Goal: Task Accomplishment & Management: Manage account settings

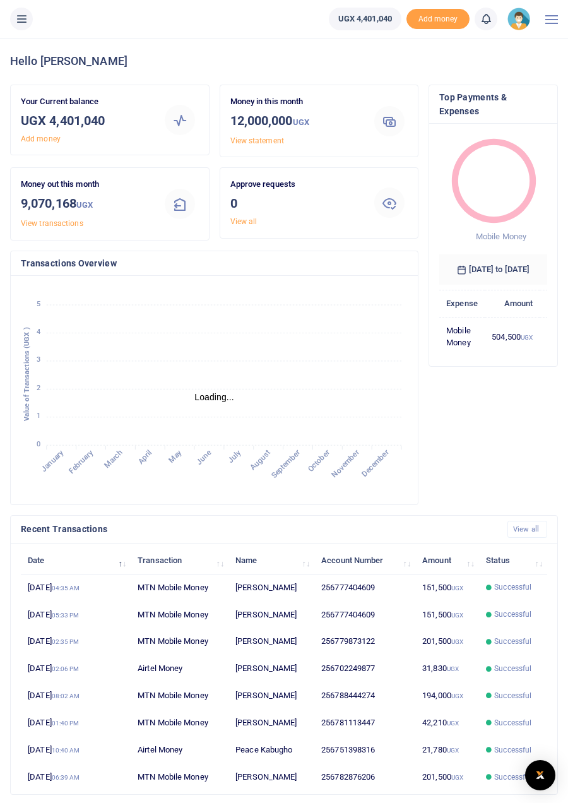
scroll to position [1, 1]
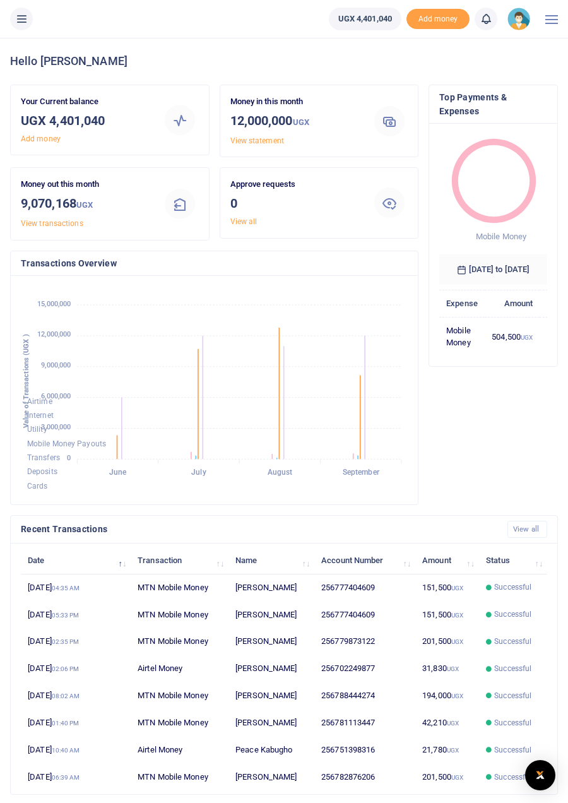
click at [22, 15] on icon at bounding box center [21, 19] width 13 height 14
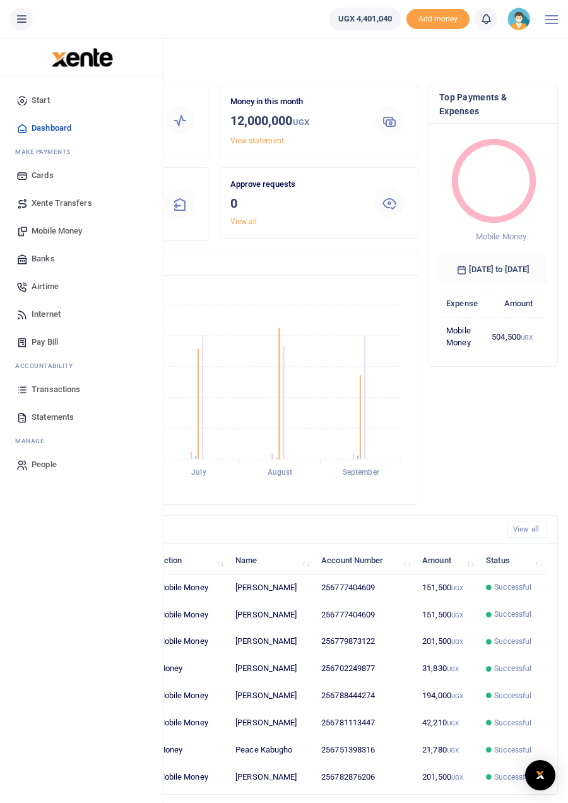
click at [69, 127] on span "Dashboard" at bounding box center [52, 128] width 40 height 13
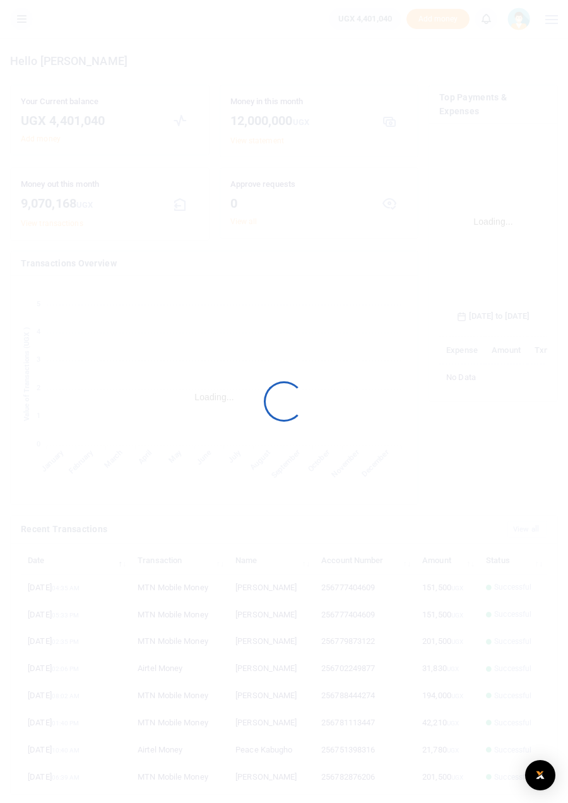
scroll to position [207, 108]
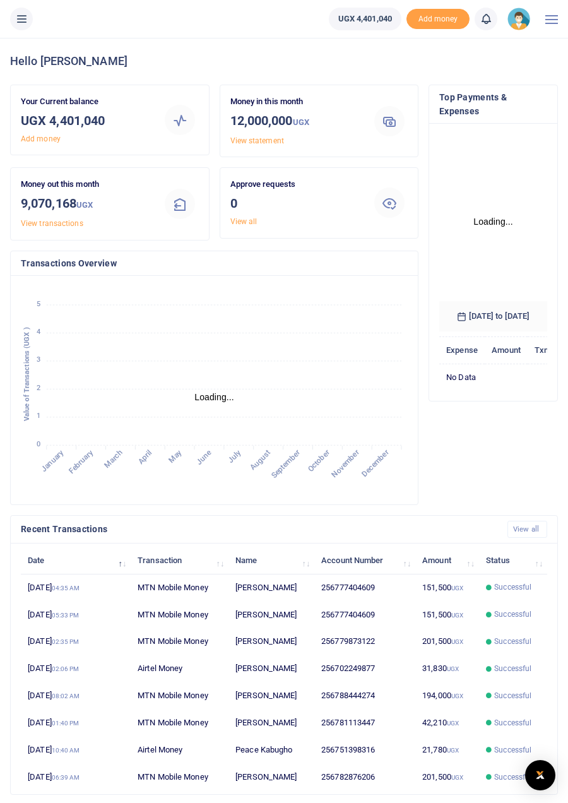
click at [550, 20] on span at bounding box center [551, 19] width 13 height 1
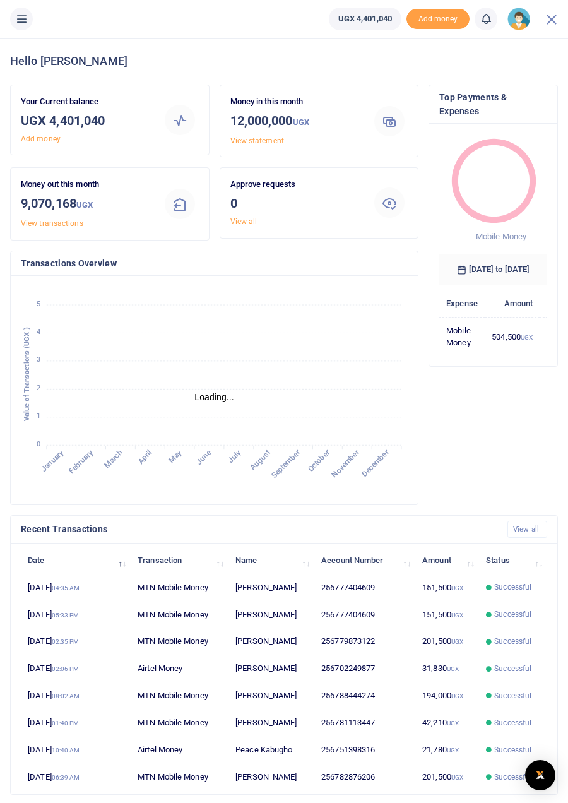
scroll to position [1, 1]
click at [28, 8] on li at bounding box center [21, 19] width 33 height 23
click at [20, 18] on icon at bounding box center [21, 19] width 13 height 14
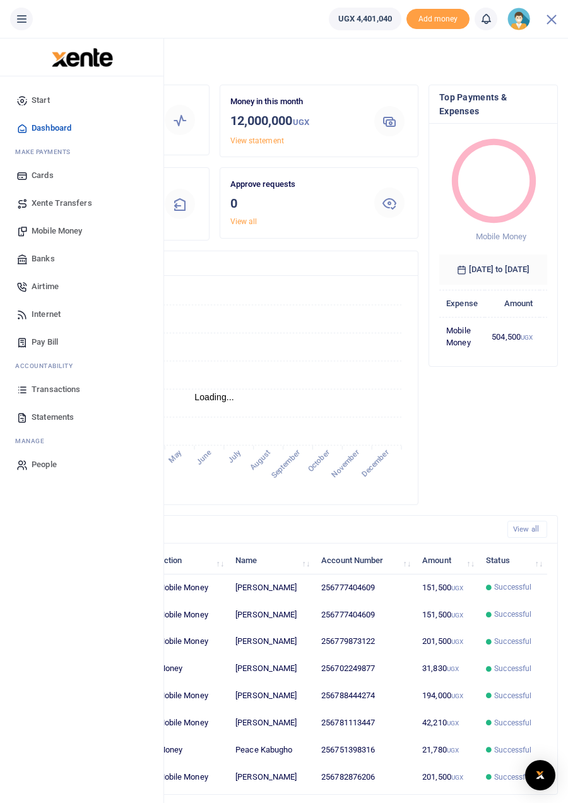
click at [338, 307] on icon "January January February February March March April April May May June June Jul…" at bounding box center [214, 390] width 387 height 208
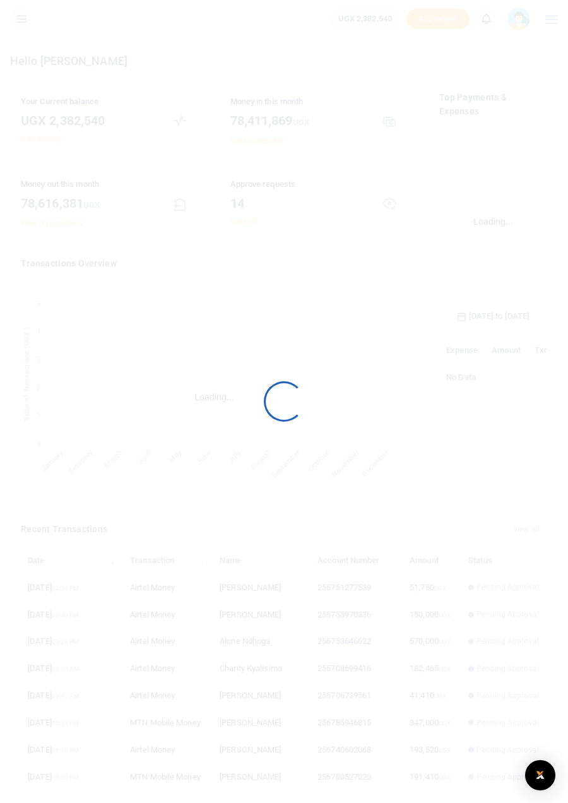
scroll to position [207, 108]
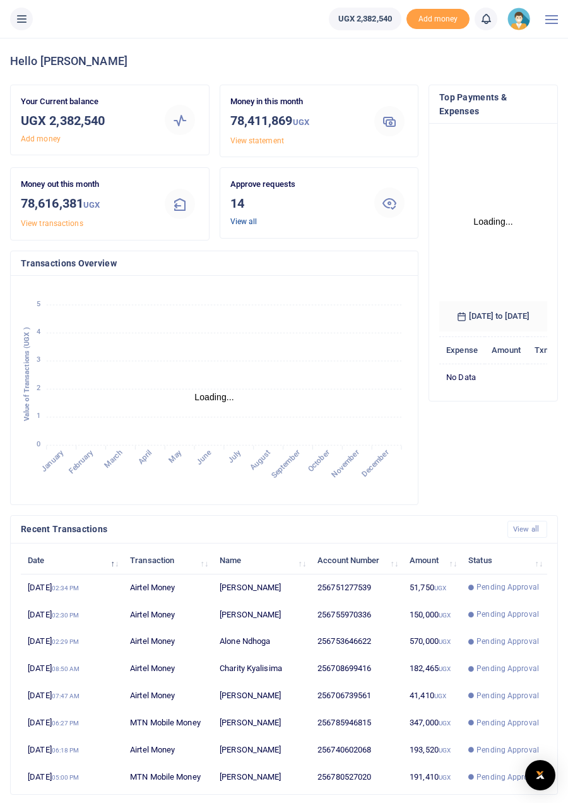
click at [244, 223] on link "View all" at bounding box center [243, 221] width 27 height 9
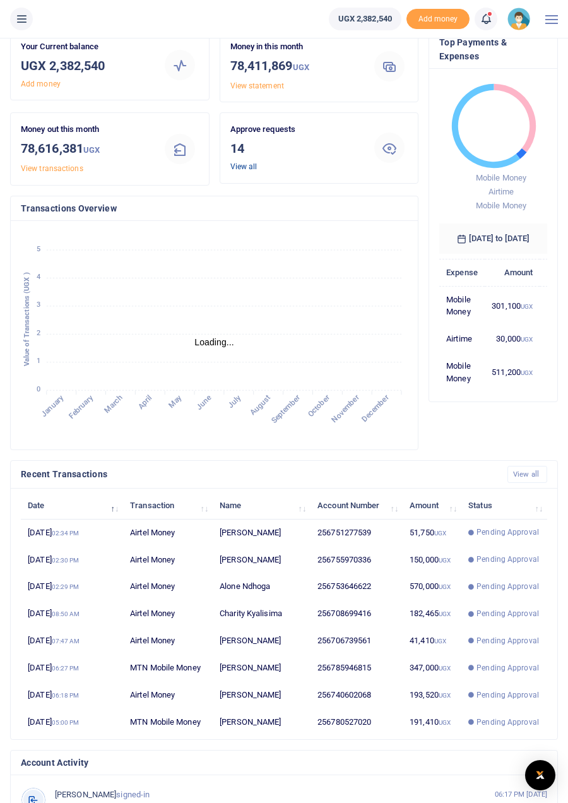
scroll to position [0, 0]
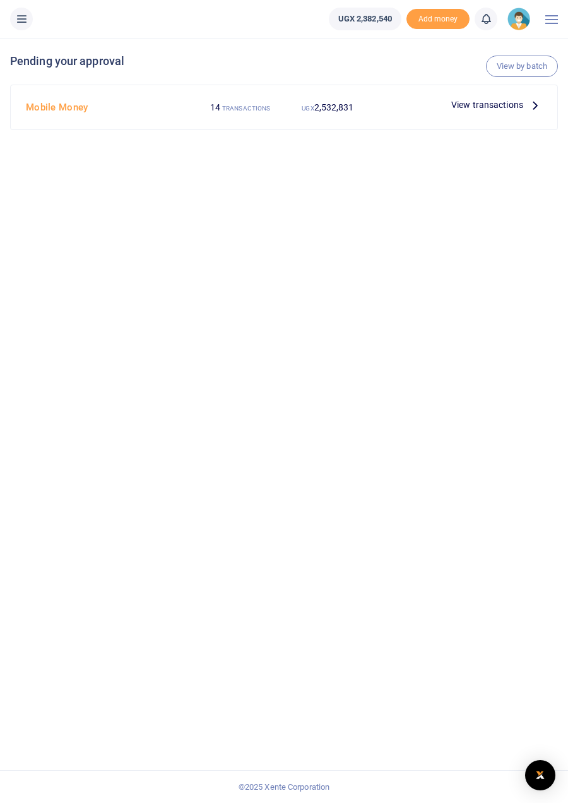
click at [527, 106] on p "View transactions" at bounding box center [496, 105] width 91 height 14
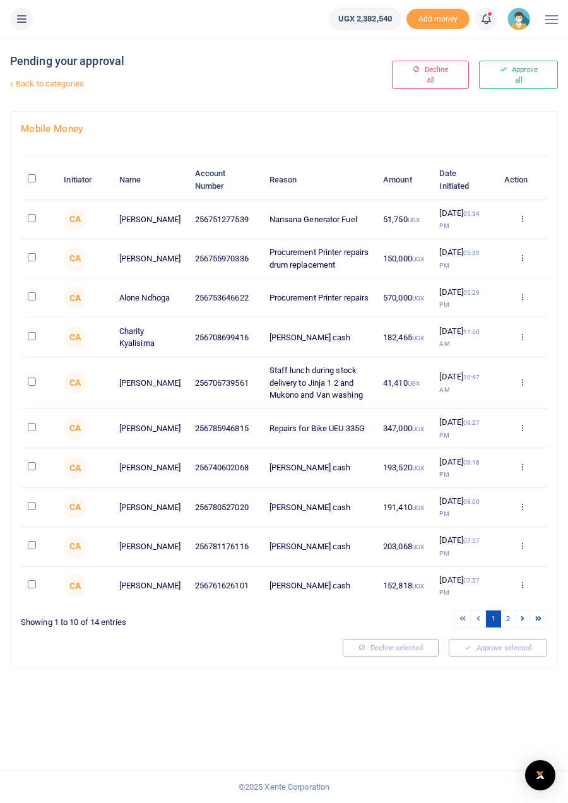
click at [30, 221] on input "checkbox" at bounding box center [32, 218] width 8 height 8
checkbox input "true"
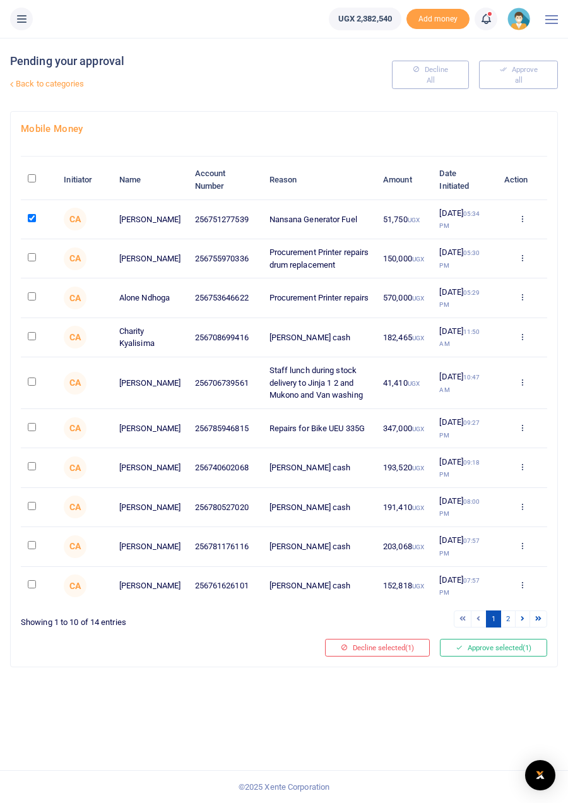
click at [28, 333] on input "checkbox" at bounding box center [32, 336] width 8 height 8
checkbox input "true"
click at [32, 423] on input "checkbox" at bounding box center [32, 427] width 8 height 8
click at [30, 426] on input "checkbox" at bounding box center [32, 427] width 8 height 8
checkbox input "false"
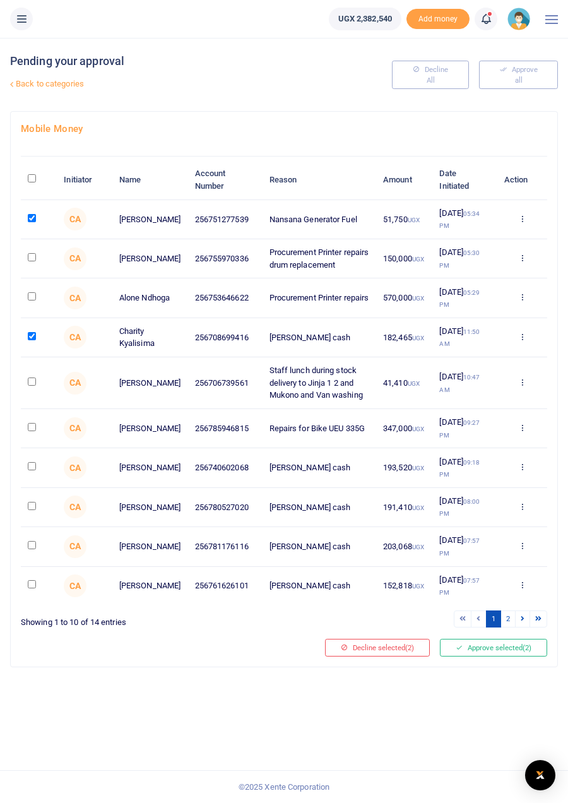
click at [32, 468] on input "checkbox" at bounding box center [32, 466] width 8 height 8
checkbox input "true"
click at [33, 509] on input "checkbox" at bounding box center [32, 506] width 8 height 8
checkbox input "true"
click at [30, 544] on td at bounding box center [39, 546] width 36 height 39
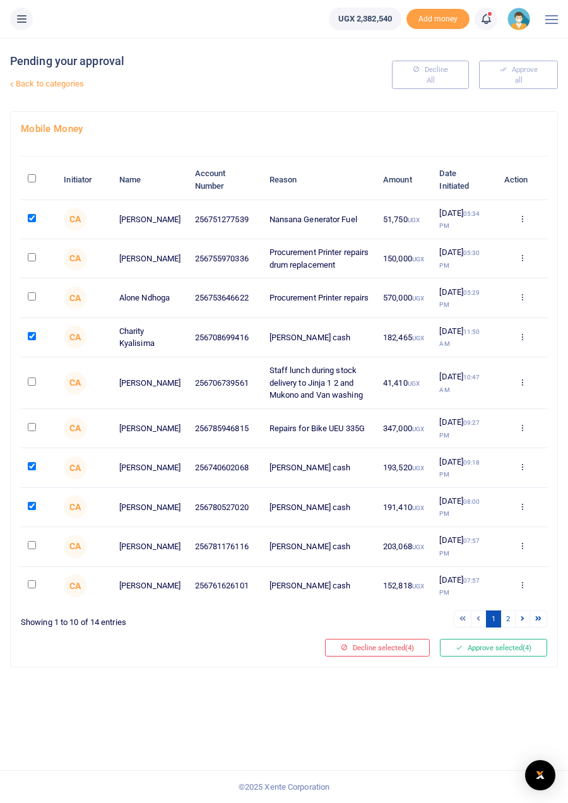
click at [31, 588] on input "checkbox" at bounding box center [32, 584] width 8 height 8
checkbox input "true"
click at [35, 549] on input "checkbox" at bounding box center [32, 545] width 8 height 8
checkbox input "true"
click at [510, 627] on link "2" at bounding box center [507, 618] width 15 height 17
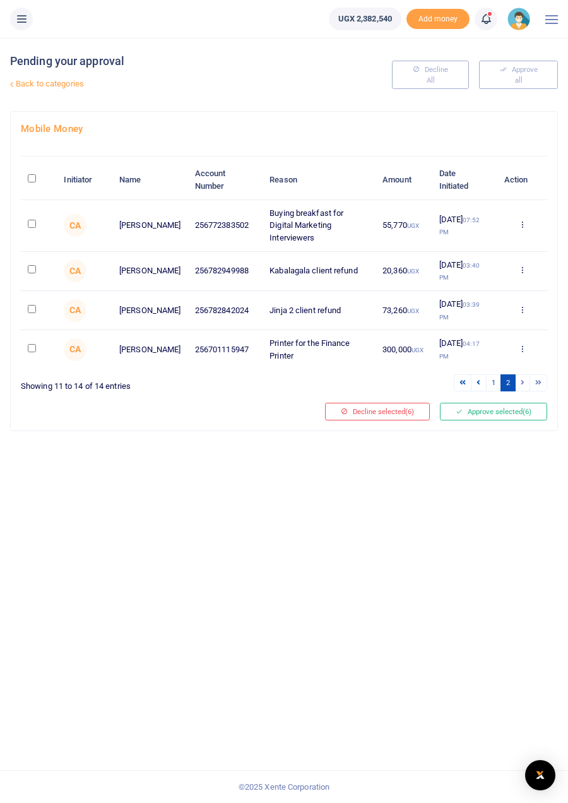
click at [35, 220] on input "checkbox" at bounding box center [32, 224] width 8 height 8
checkbox input "true"
click at [33, 265] on input "checkbox" at bounding box center [32, 269] width 8 height 8
checkbox input "true"
click at [34, 305] on input "checkbox" at bounding box center [32, 309] width 8 height 8
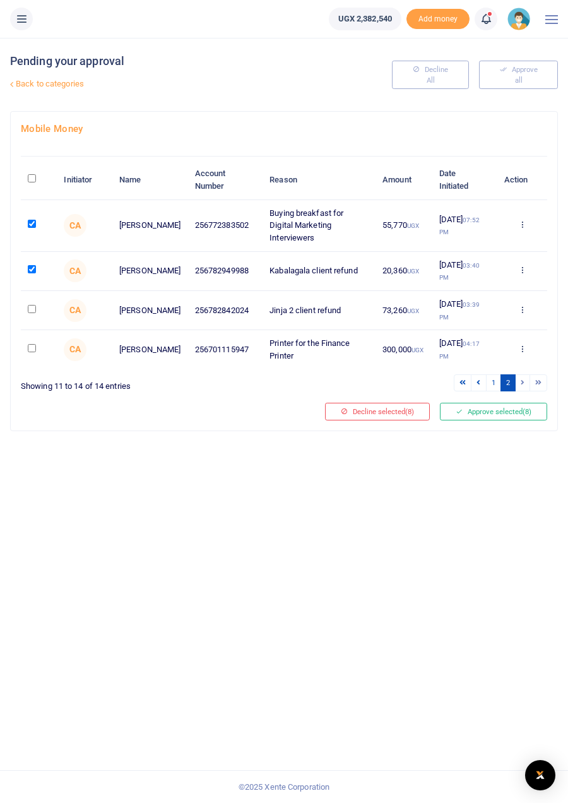
checkbox input "true"
click at [489, 407] on button "Approve selected (9)" at bounding box center [493, 412] width 107 height 18
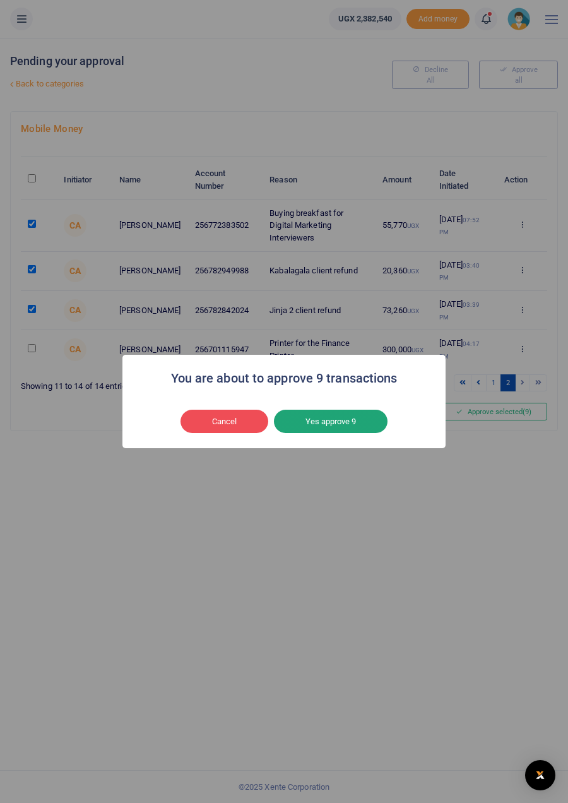
click at [338, 434] on button "Yes approve 9" at bounding box center [331, 422] width 114 height 24
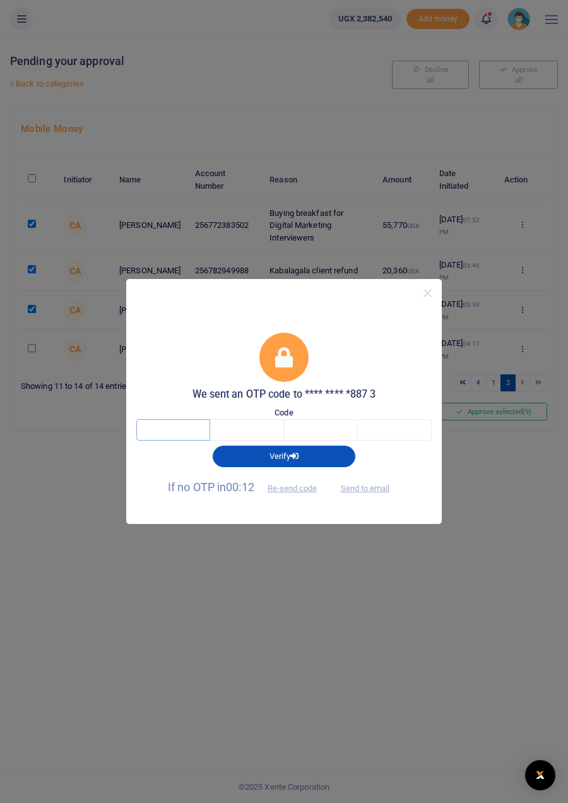
click at [177, 441] on input "text" at bounding box center [173, 429] width 74 height 21
type input "R"
type input "4"
type input "6"
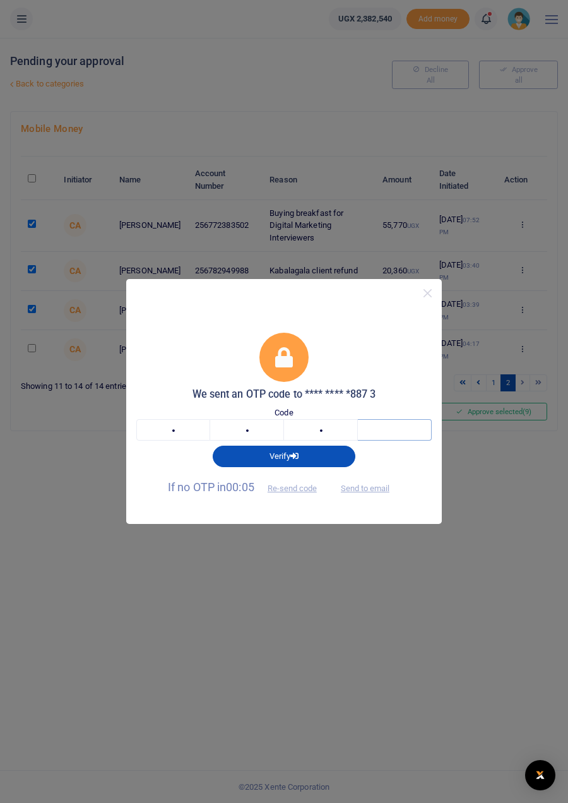
type input "1"
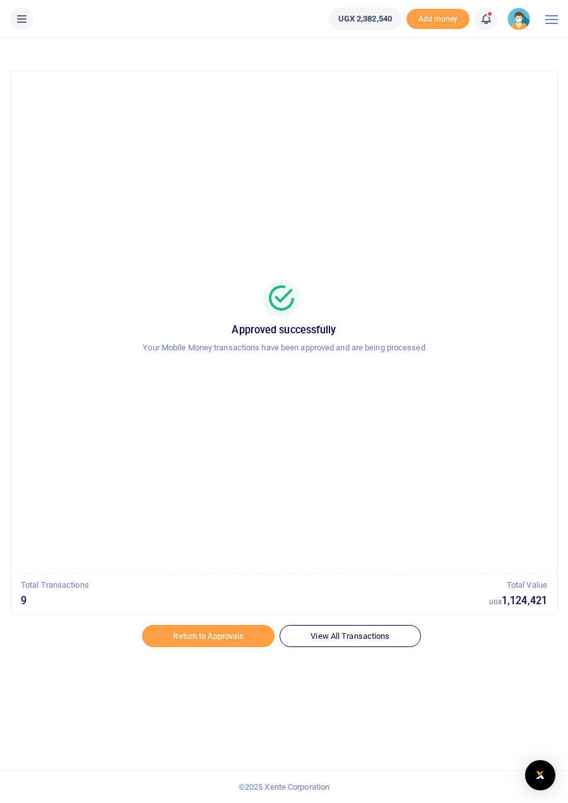
click at [485, 27] on link at bounding box center [486, 19] width 23 height 23
click at [373, 95] on small "You have 14 awaiting for your to act on" at bounding box center [409, 94] width 126 height 9
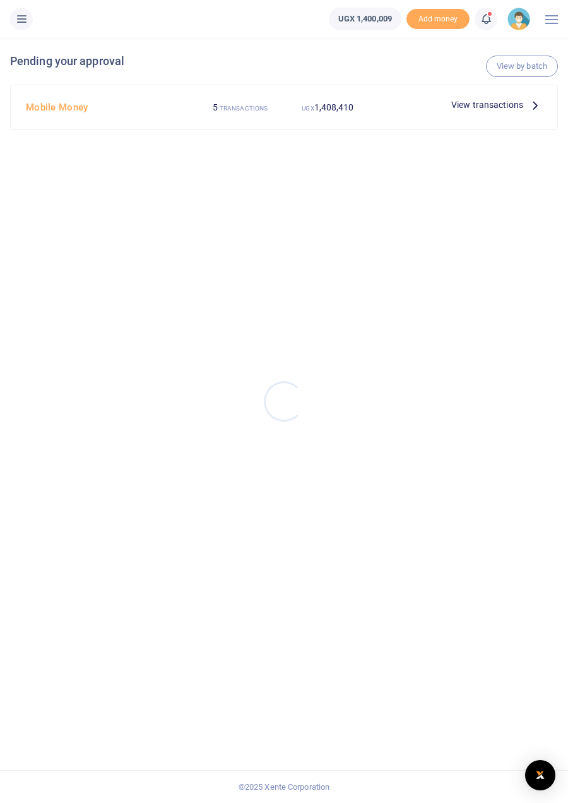
click at [523, 110] on div at bounding box center [284, 401] width 568 height 803
click at [524, 109] on p "View transactions" at bounding box center [496, 105] width 91 height 14
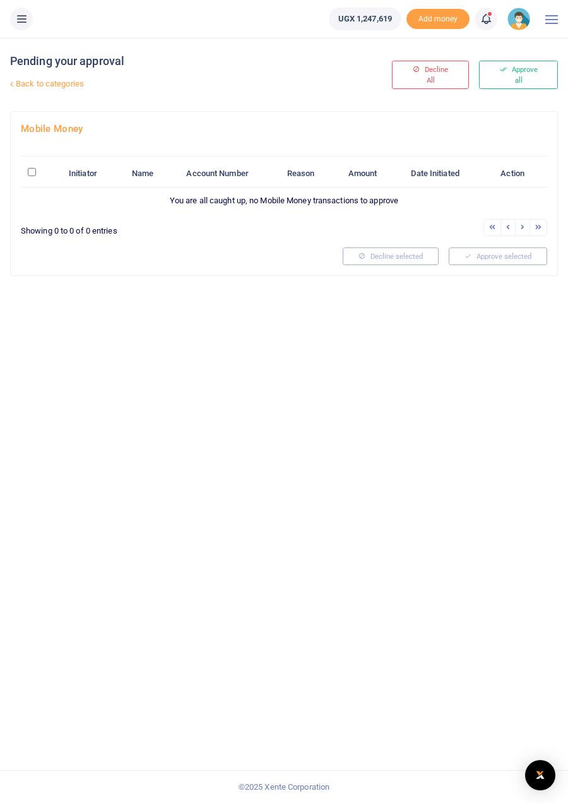
click at [35, 85] on link "Back to categories" at bounding box center [189, 83] width 365 height 21
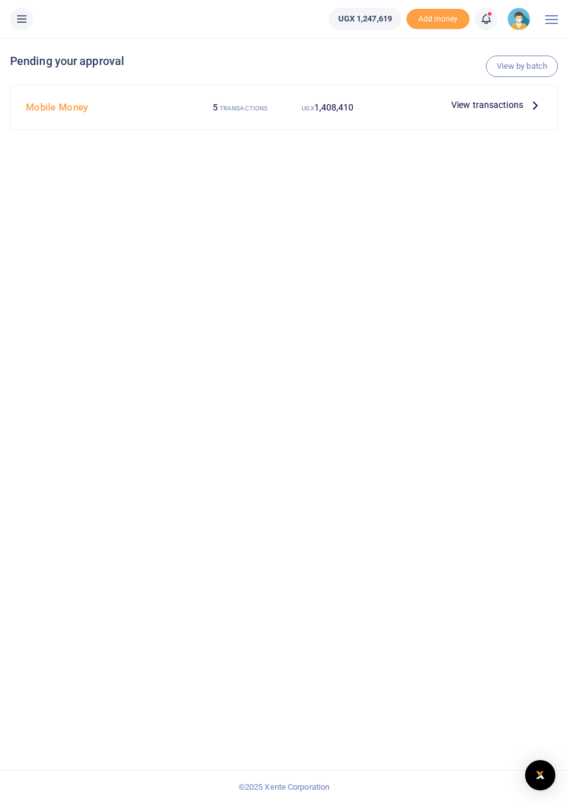
click at [478, 99] on span "View transactions" at bounding box center [487, 105] width 72 height 14
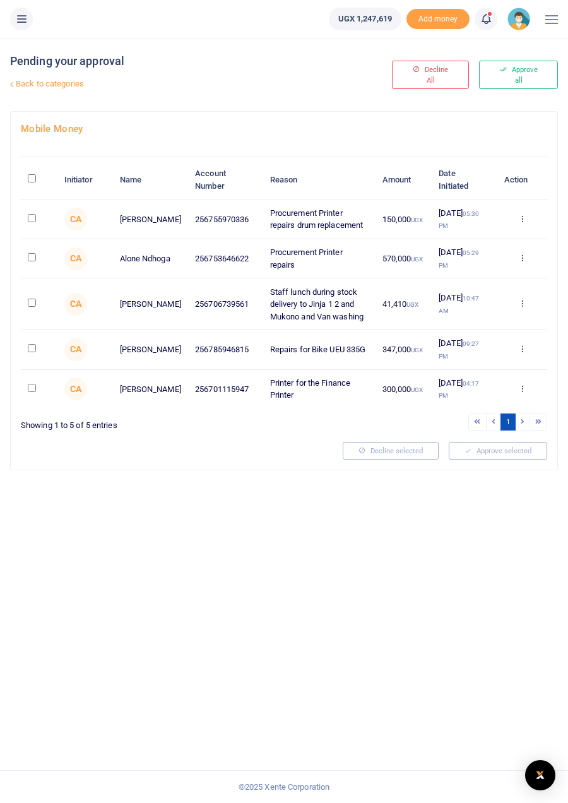
scroll to position [6, 0]
click at [22, 73] on link "Back to categories" at bounding box center [189, 83] width 365 height 21
